Goal: Task Accomplishment & Management: Use online tool/utility

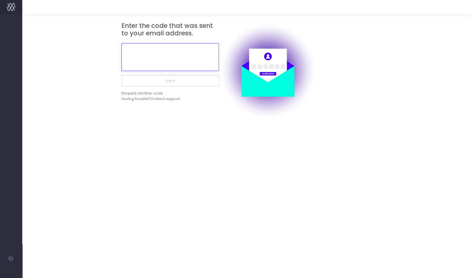
click at [163, 61] on input "text" at bounding box center [170, 57] width 98 height 28
paste input "129442"
type input "129442"
click at [121, 75] on button "Log in" at bounding box center [170, 80] width 98 height 11
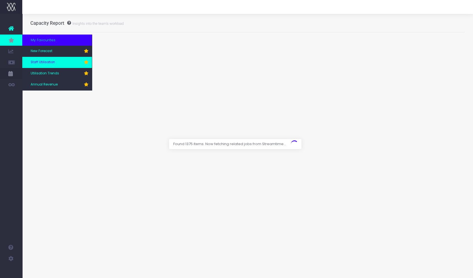
click at [44, 63] on span "Staff Utilisation" at bounding box center [43, 62] width 25 height 5
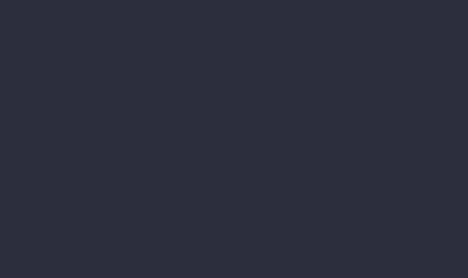
type input "23-09-2025"
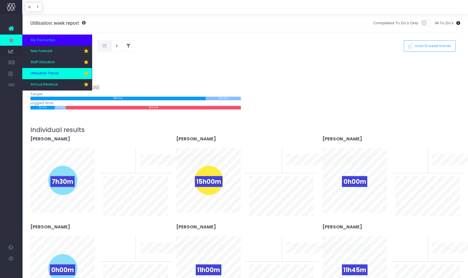
click at [45, 72] on span "Utilisation Trends" at bounding box center [45, 73] width 28 height 5
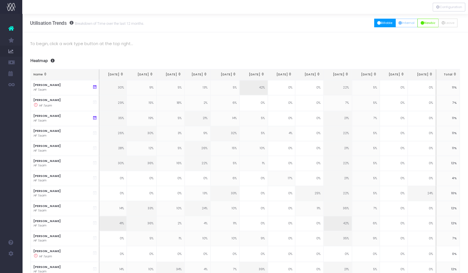
click at [386, 24] on button "Billable" at bounding box center [384, 23] width 21 height 9
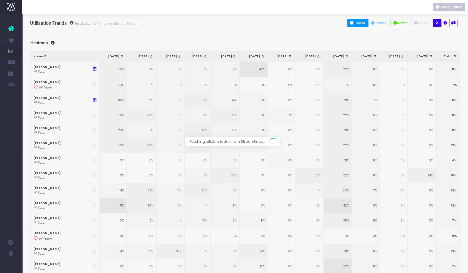
click at [464, 6] on button "Configuration" at bounding box center [449, 7] width 33 height 9
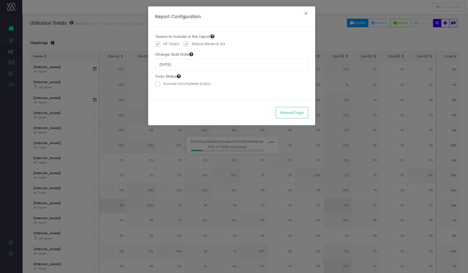
click at [204, 65] on input "01 April 2025" at bounding box center [231, 64] width 153 height 11
click at [161, 64] on input "01 April 2025" at bounding box center [231, 64] width 153 height 11
click at [186, 65] on input "01 April 2025" at bounding box center [231, 64] width 153 height 11
drag, startPoint x: 186, startPoint y: 66, endPoint x: 167, endPoint y: 65, distance: 18.7
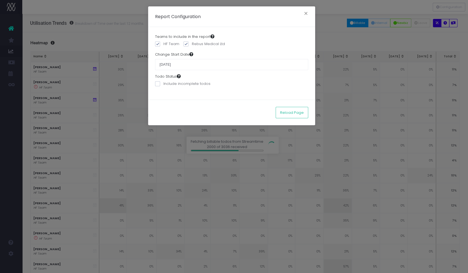
click at [167, 65] on input "01 April 2025" at bounding box center [231, 64] width 153 height 11
click at [204, 69] on input "01 April 2025" at bounding box center [231, 64] width 153 height 11
click at [187, 65] on input "01 April 2025" at bounding box center [231, 64] width 153 height 11
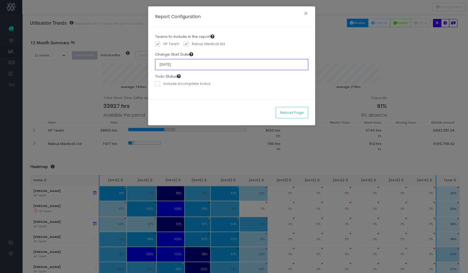
click at [189, 65] on input "01 April 2025" at bounding box center [231, 64] width 153 height 11
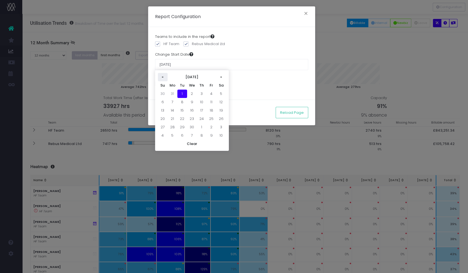
click at [166, 77] on th "«" at bounding box center [163, 77] width 10 height 8
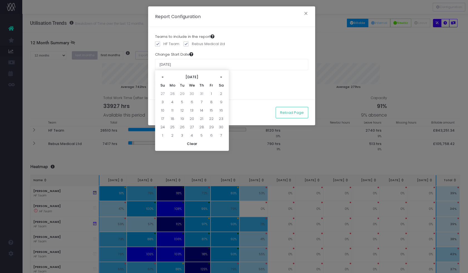
click at [166, 77] on th "«" at bounding box center [163, 77] width 10 height 8
click at [163, 102] on td "1" at bounding box center [163, 102] width 10 height 8
type input "[DATE]"
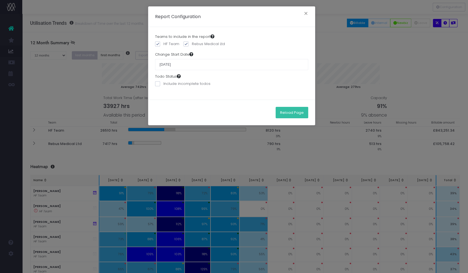
click at [296, 110] on button "Reload Page" at bounding box center [292, 112] width 33 height 11
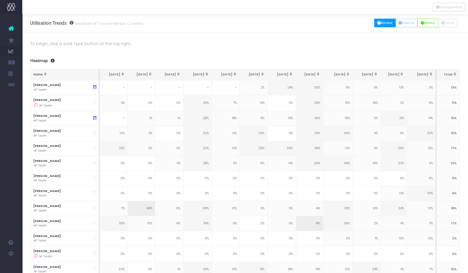
click at [387, 23] on button "Billable" at bounding box center [384, 23] width 21 height 9
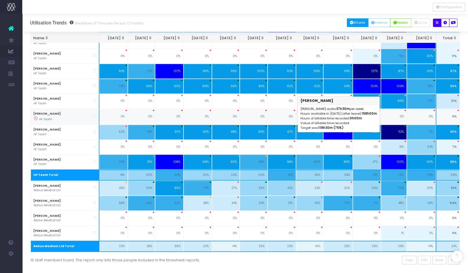
scroll to position [231, 0]
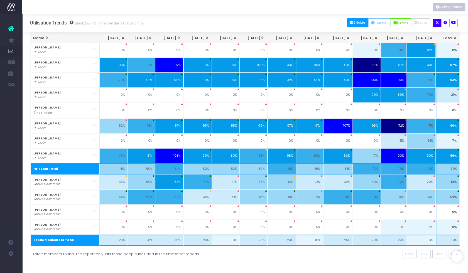
click at [445, 9] on button "Configuration" at bounding box center [449, 7] width 33 height 9
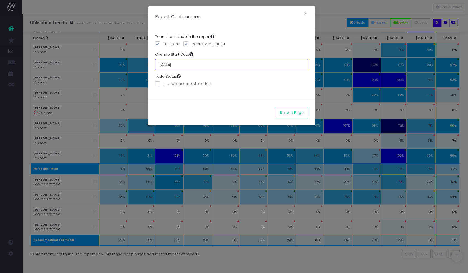
click at [213, 60] on input "[DATE]" at bounding box center [231, 64] width 153 height 11
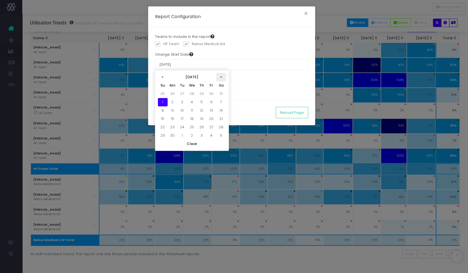
click at [219, 78] on th "»" at bounding box center [221, 77] width 10 height 8
click at [192, 93] on td "1" at bounding box center [192, 94] width 10 height 8
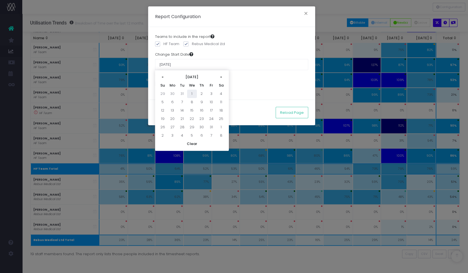
type input "[DATE]"
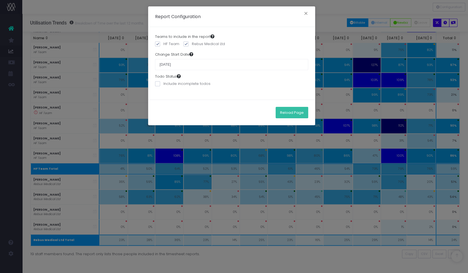
click at [292, 115] on button "Reload Page" at bounding box center [292, 112] width 33 height 11
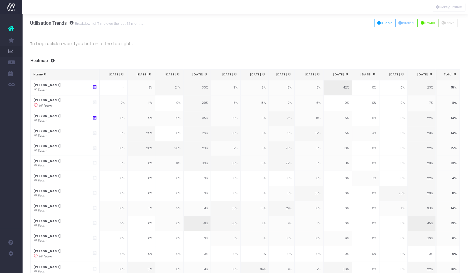
click at [389, 28] on div "All Billable Internal Newbiz Leave Missing" at bounding box center [418, 22] width 86 height 11
click at [386, 20] on button "Billable" at bounding box center [384, 23] width 21 height 9
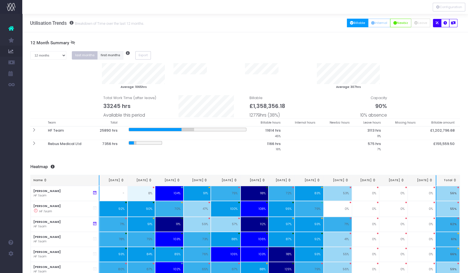
click at [110, 57] on button "first months" at bounding box center [111, 55] width 26 height 9
click at [85, 53] on button "last months" at bounding box center [85, 55] width 26 height 9
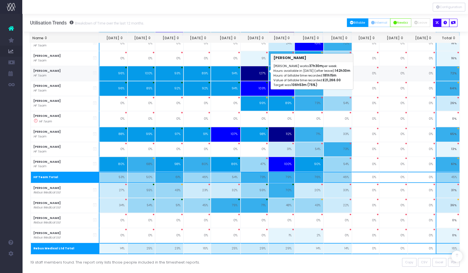
scroll to position [223, 4]
